Goal: Information Seeking & Learning: Compare options

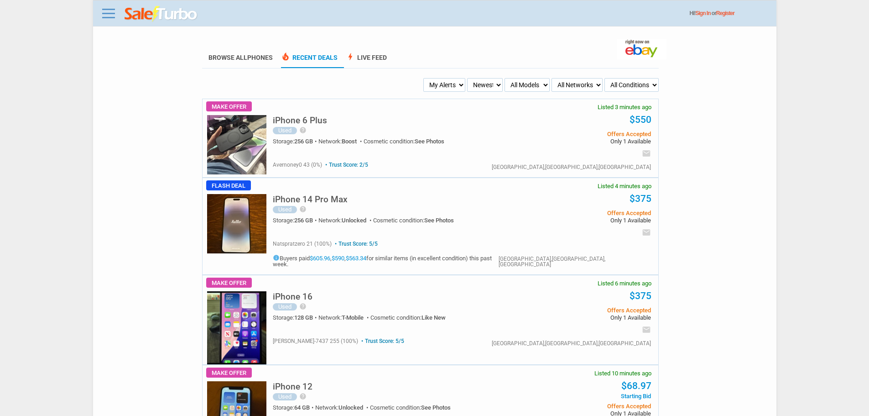
click at [469, 91] on select "Newest Oldest Sold Fastest Savvy Buyers Price (Low - High) Price (High - Low)" at bounding box center [485, 85] width 36 height 14
click at [449, 87] on select "My Alerts All Deals BIN Only w/ Offers Only" at bounding box center [445, 85] width 42 height 14
select select "flash_bin"
click at [425, 78] on select "My Alerts All Deals BIN Only w/ Offers Only" at bounding box center [445, 85] width 42 height 14
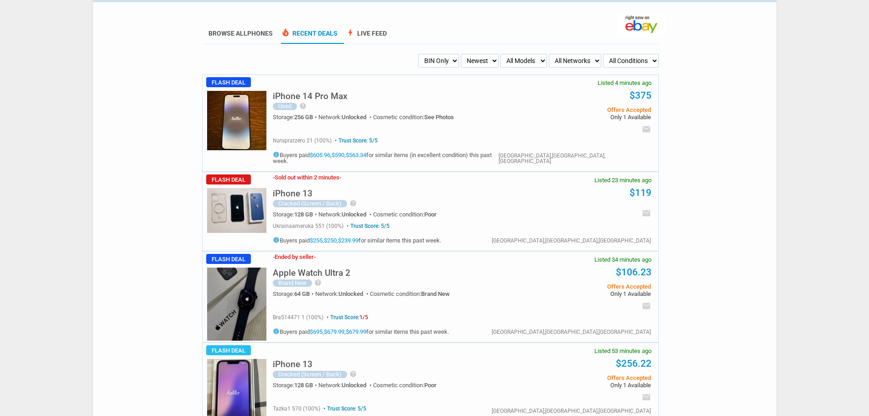
scroll to position [46, 0]
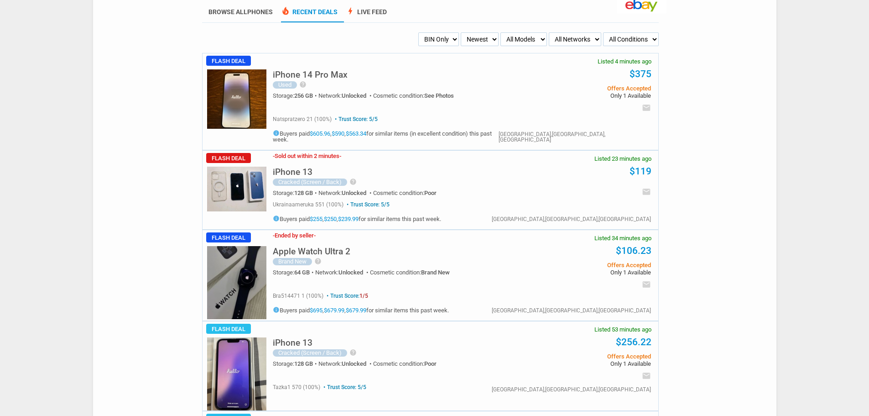
click at [309, 72] on h5 "iPhone 14 Pro Max" at bounding box center [310, 74] width 75 height 9
click at [235, 172] on img at bounding box center [236, 189] width 59 height 45
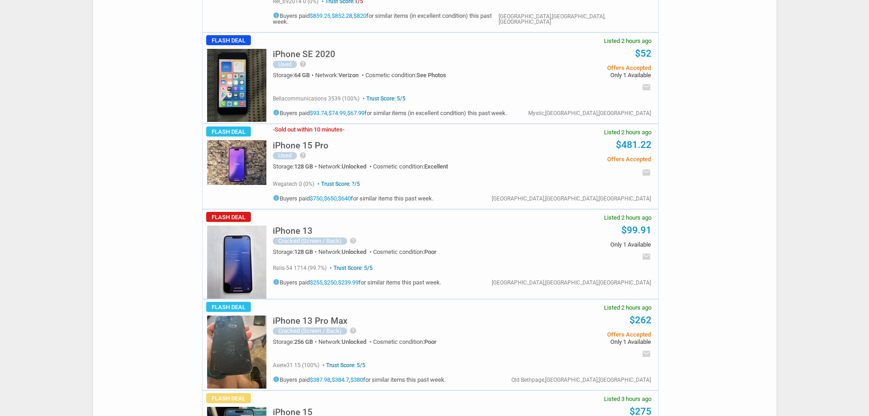
scroll to position [1004, 0]
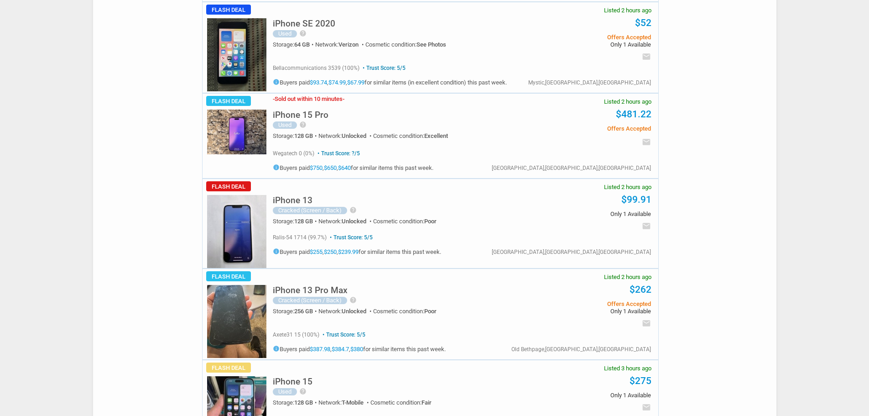
click at [322, 103] on div "iPhone 15 Pro Used help Very good condition, the screen only has a few semi-not…" at bounding box center [393, 124] width 241 height 42
click at [319, 110] on h5 "iPhone 15 Pro" at bounding box center [301, 114] width 56 height 9
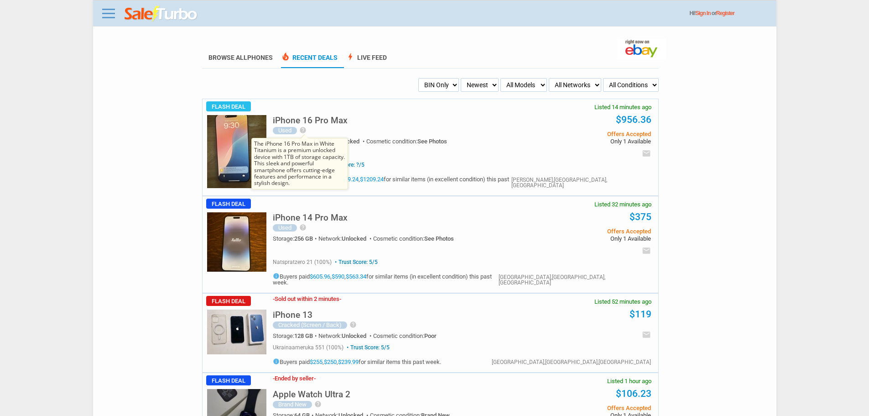
click at [303, 132] on icon "help" at bounding box center [302, 129] width 7 height 7
click at [328, 117] on h5 "iPhone 16 Pro Max" at bounding box center [310, 120] width 75 height 9
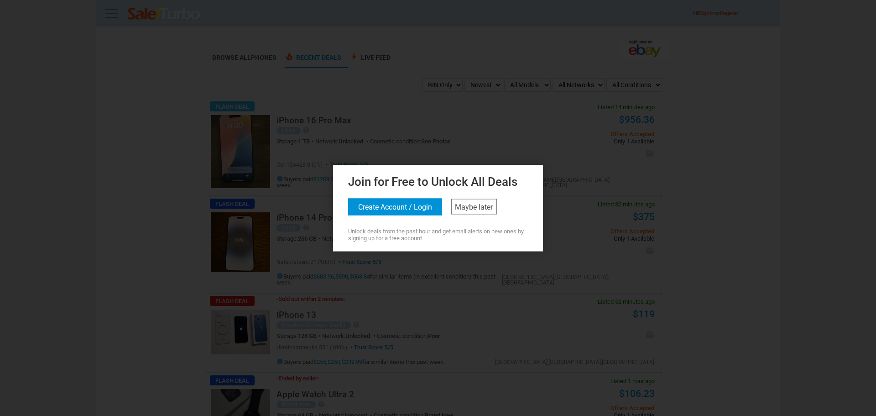
click at [475, 226] on div "Join for Free to Unlock All Deals Create Account / Login Maybe later Unlock dea…" at bounding box center [437, 206] width 205 height 69
click at [470, 212] on link "Maybe later" at bounding box center [474, 207] width 46 height 16
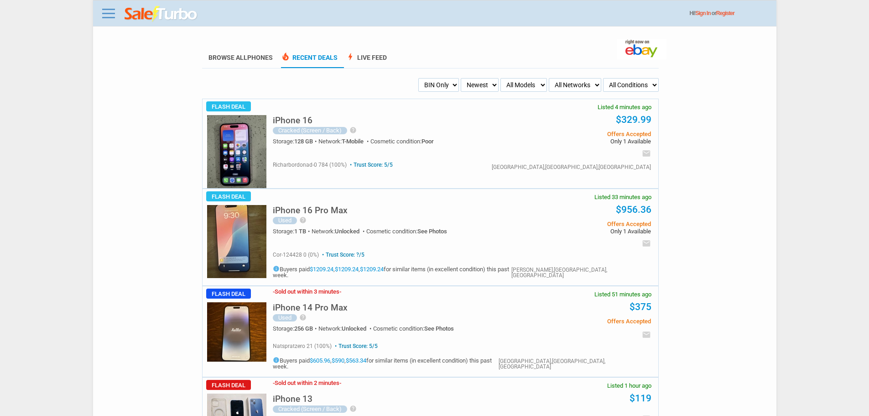
click at [242, 139] on img at bounding box center [236, 151] width 59 height 73
click at [333, 129] on div "Cracked (Screen / Back)" at bounding box center [310, 130] width 74 height 7
click at [280, 112] on div "iPhone 16 Cracked (Screen / Back) help IPHONE IS IN OVERALL GOOD CONDITION AND …" at bounding box center [393, 132] width 241 height 47
click at [296, 121] on h5 "iPhone 16" at bounding box center [293, 120] width 40 height 9
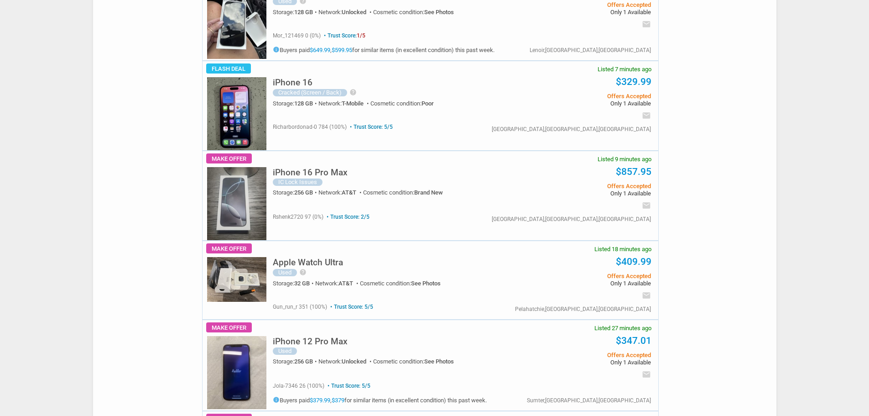
scroll to position [274, 0]
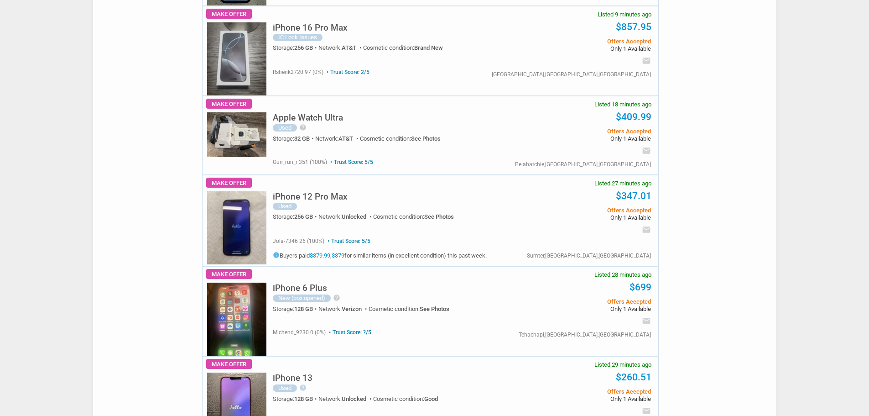
click at [303, 32] on h5 "iPhone 16 Pro Max" at bounding box center [310, 27] width 75 height 9
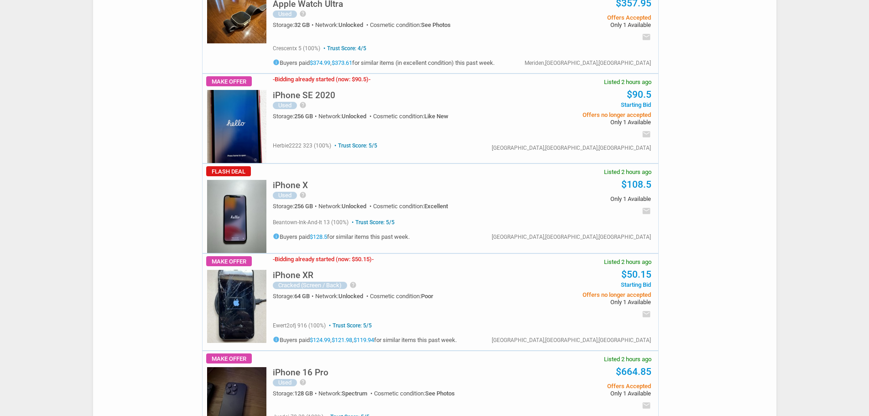
scroll to position [4290, 0]
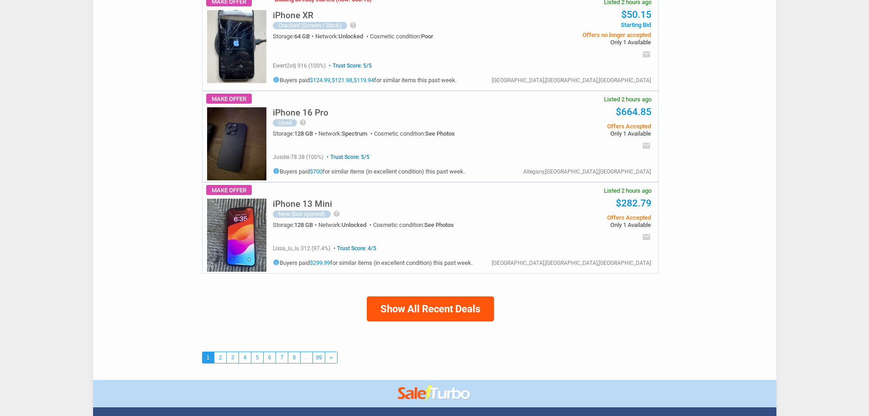
click at [375, 296] on button "Show All Recent Deals" at bounding box center [430, 308] width 127 height 25
select select "all_deals"
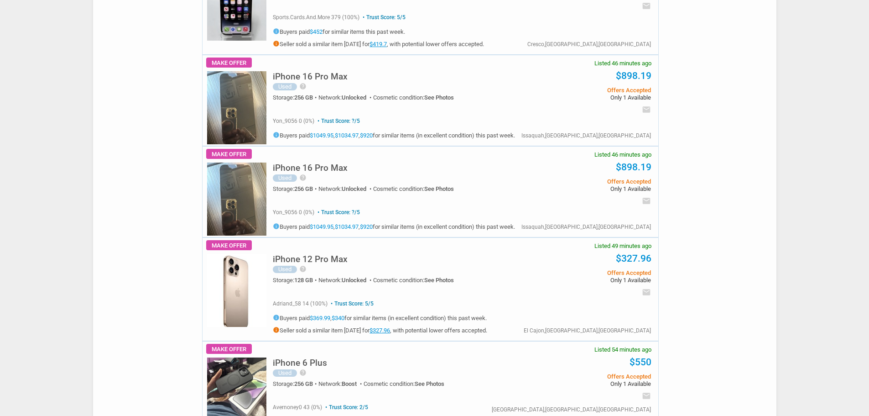
scroll to position [1323, 0]
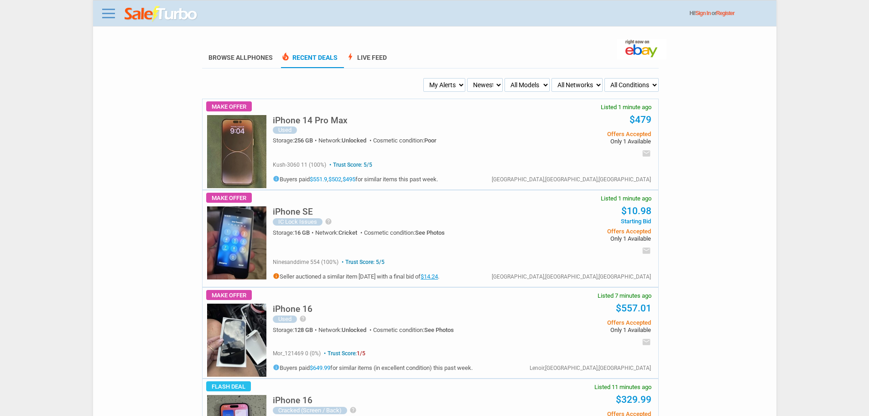
click at [449, 82] on select "My Alerts All Deals BIN Only w/ Offers Only" at bounding box center [445, 85] width 42 height 14
select select "flash_bin"
click at [425, 78] on select "My Alerts All Deals BIN Only w/ Offers Only" at bounding box center [445, 85] width 42 height 14
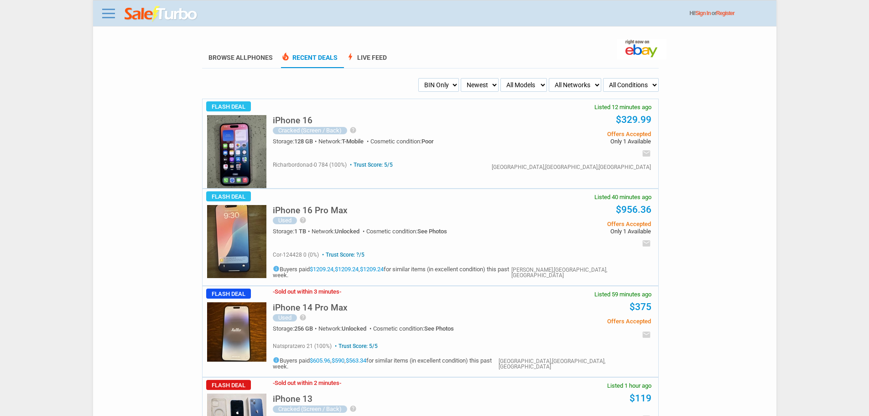
click at [311, 119] on h5 "iPhone 16" at bounding box center [293, 120] width 40 height 9
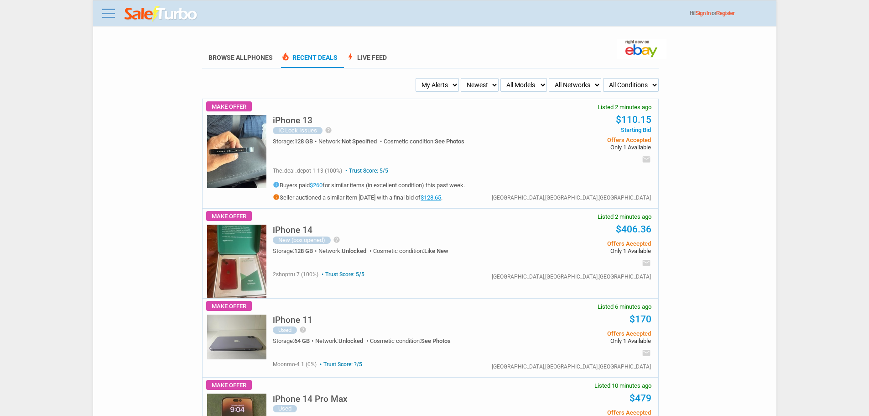
click at [404, 83] on ul "My Alerts All Deals BIN Only w/ Offers Only Newest Oldest Sold Fastest Savvy Bu…" at bounding box center [430, 85] width 457 height 14
click at [438, 89] on select "My Alerts All Deals BIN Only w/ Offers Only" at bounding box center [437, 85] width 43 height 14
select select "flash_bin"
click at [418, 78] on select "My Alerts All Deals BIN Only w/ Offers Only" at bounding box center [437, 85] width 43 height 14
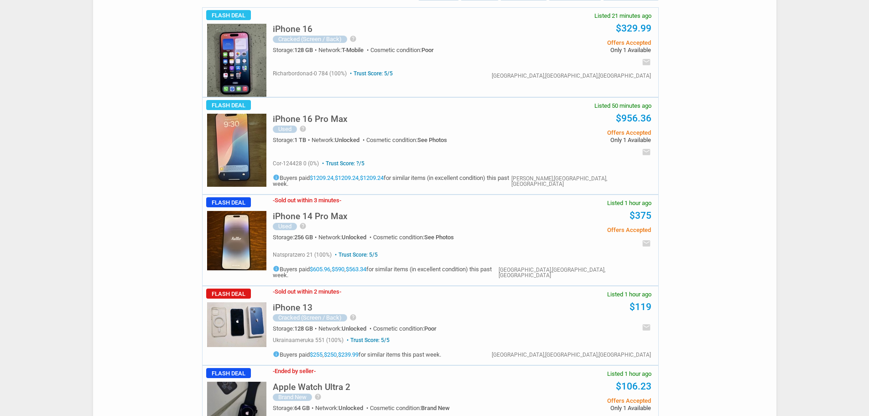
scroll to position [137, 0]
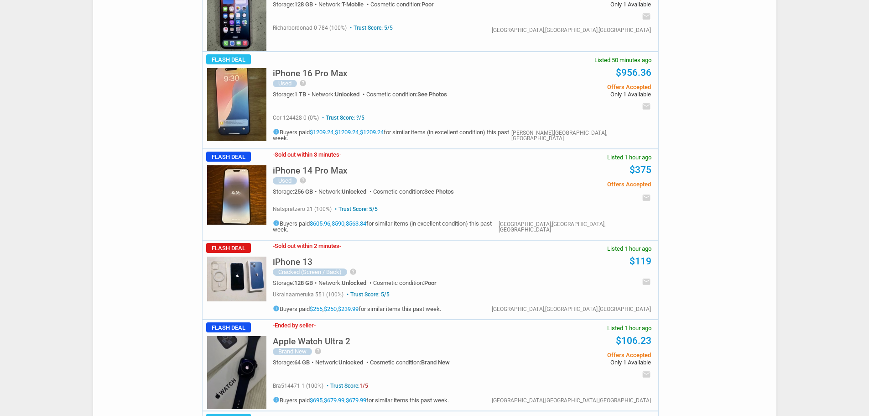
click at [298, 257] on h5 "iPhone 13" at bounding box center [293, 261] width 40 height 9
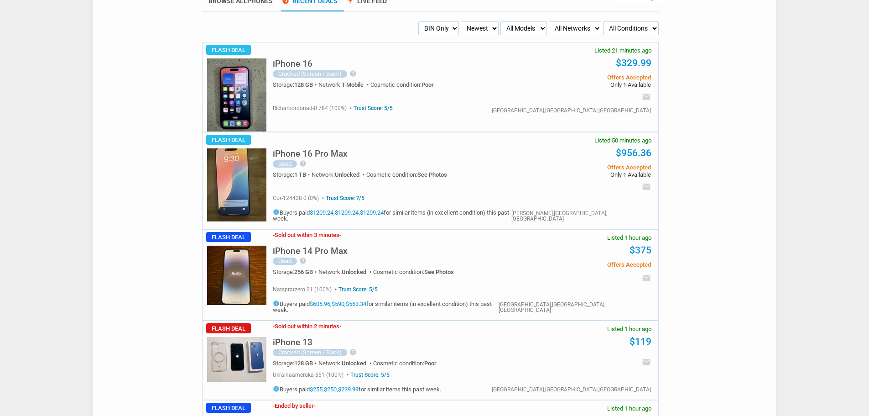
scroll to position [0, 0]
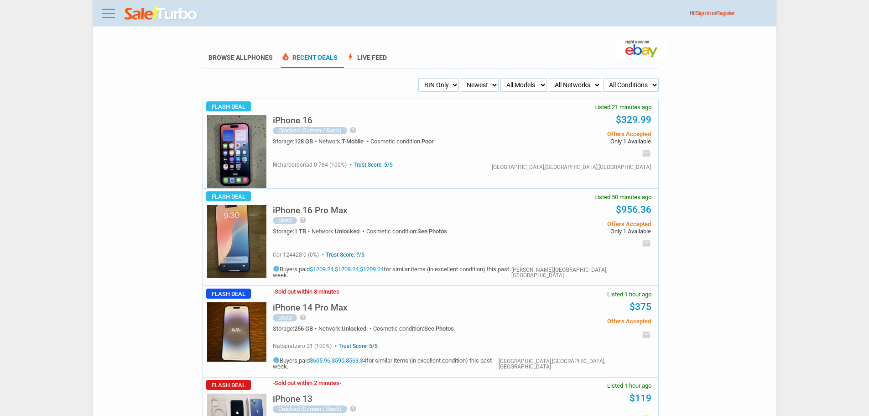
click at [429, 87] on select "My Alerts All Deals BIN Only w/ Offers Only" at bounding box center [438, 85] width 41 height 14
click at [418, 78] on select "My Alerts All Deals BIN Only w/ Offers Only" at bounding box center [438, 85] width 41 height 14
click at [473, 91] on select "Newest Oldest Sold Fastest Savvy Buyers Price (Low - High) Price (High - Low)" at bounding box center [480, 85] width 38 height 14
click at [444, 85] on select "My Alerts All Deals BIN Only w/ Offers Only" at bounding box center [438, 85] width 41 height 14
click at [238, 58] on link "Browse All Phones" at bounding box center [241, 61] width 64 height 14
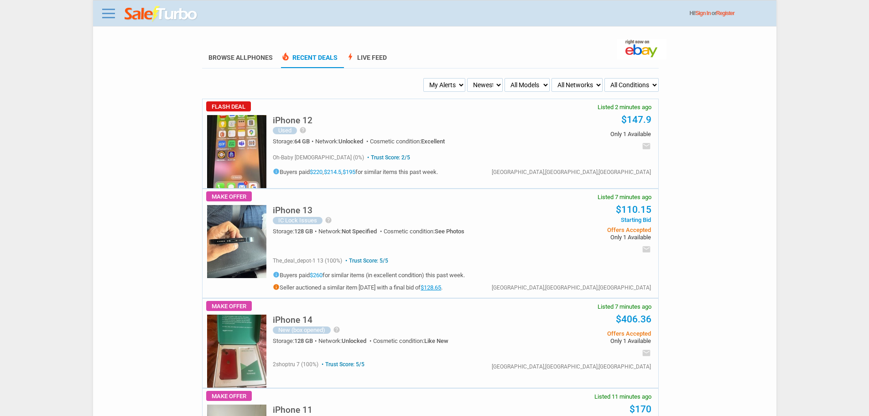
click at [443, 89] on select "My Alerts All Deals BIN Only w/ Offers Only" at bounding box center [445, 85] width 42 height 14
select select "flash_bin"
click at [425, 78] on select "My Alerts All Deals BIN Only w/ Offers Only" at bounding box center [445, 85] width 42 height 14
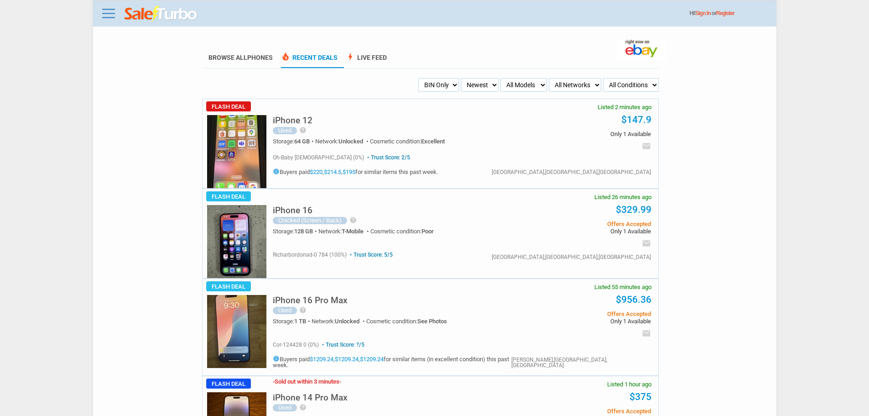
scroll to position [46, 0]
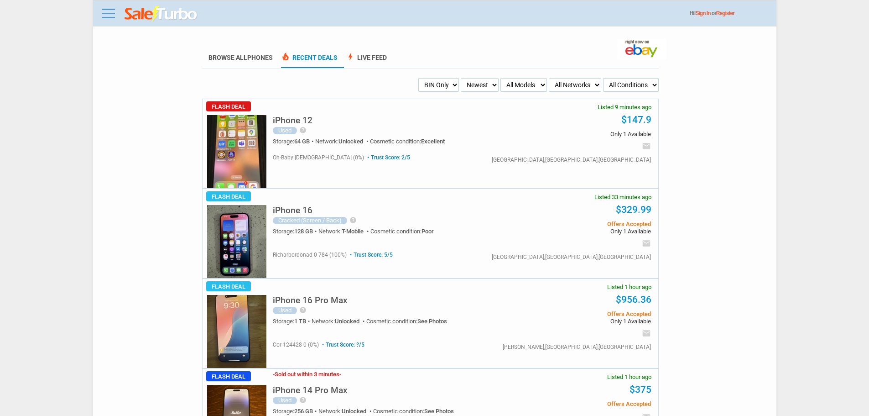
scroll to position [46, 0]
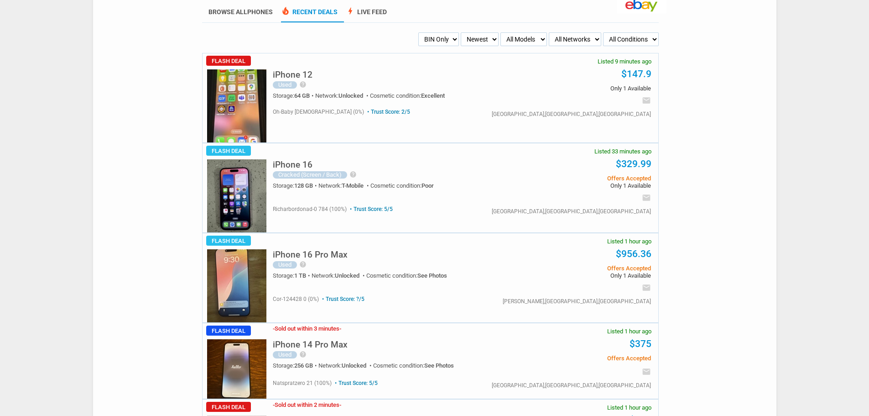
scroll to position [46, 0]
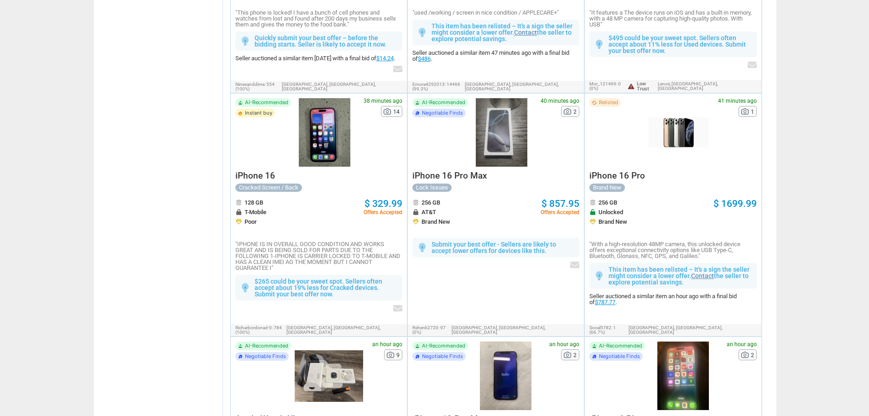
scroll to position [913, 0]
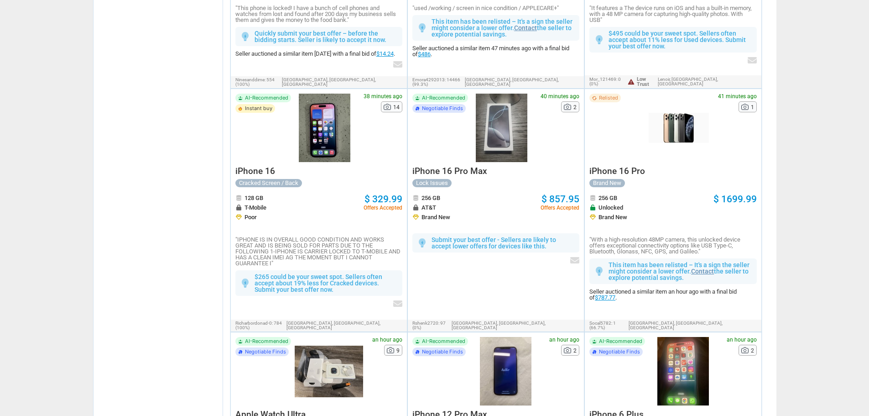
click at [595, 294] on link "$787.77" at bounding box center [605, 297] width 21 height 7
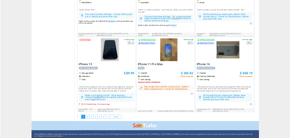
scroll to position [1593, 0]
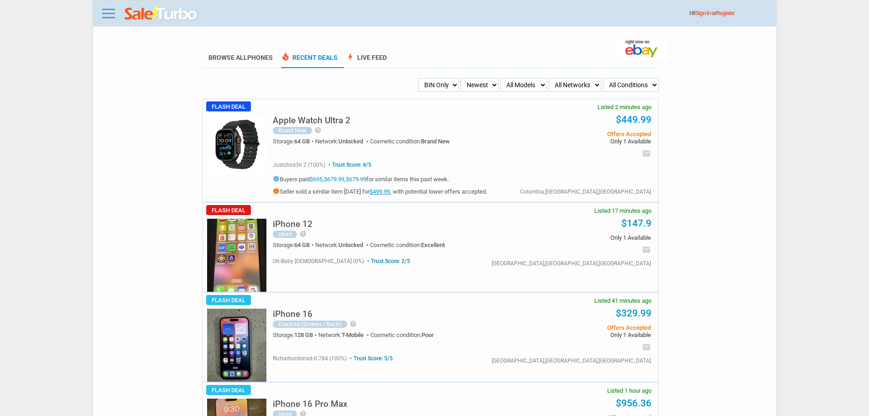
scroll to position [46, 0]
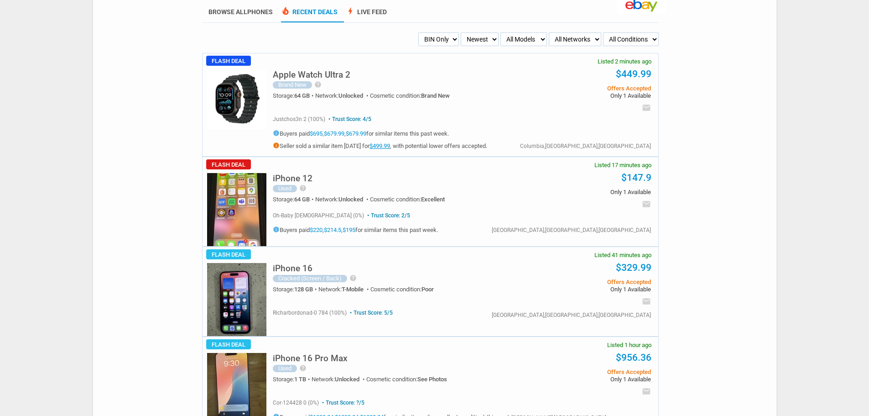
click at [390, 146] on link "$499.99" at bounding box center [380, 145] width 21 height 7
click at [243, 93] on img at bounding box center [236, 98] width 59 height 59
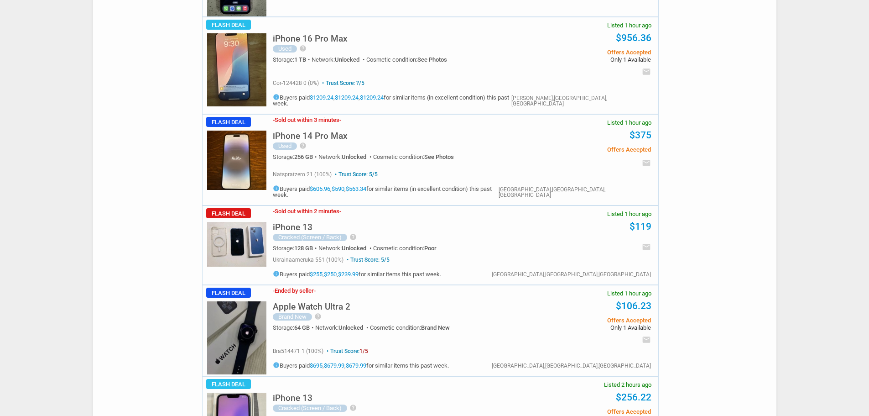
scroll to position [685, 0]
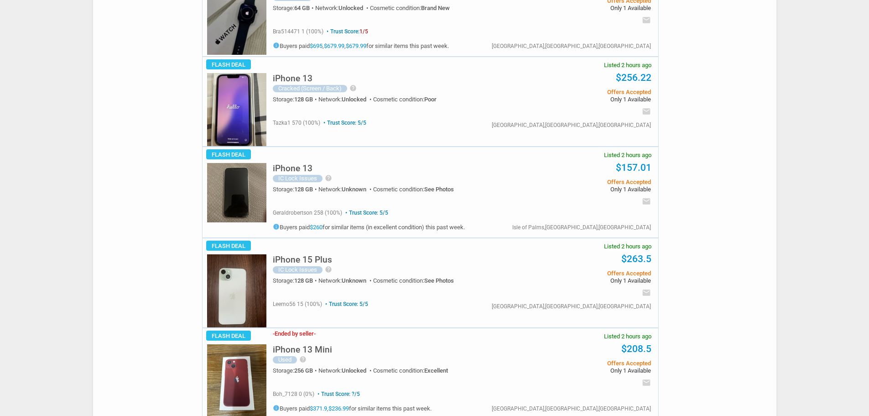
click at [314, 255] on h5 "iPhone 15 Plus" at bounding box center [302, 259] width 59 height 9
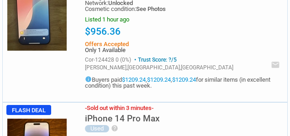
scroll to position [534, 0]
